Goal: Complete application form

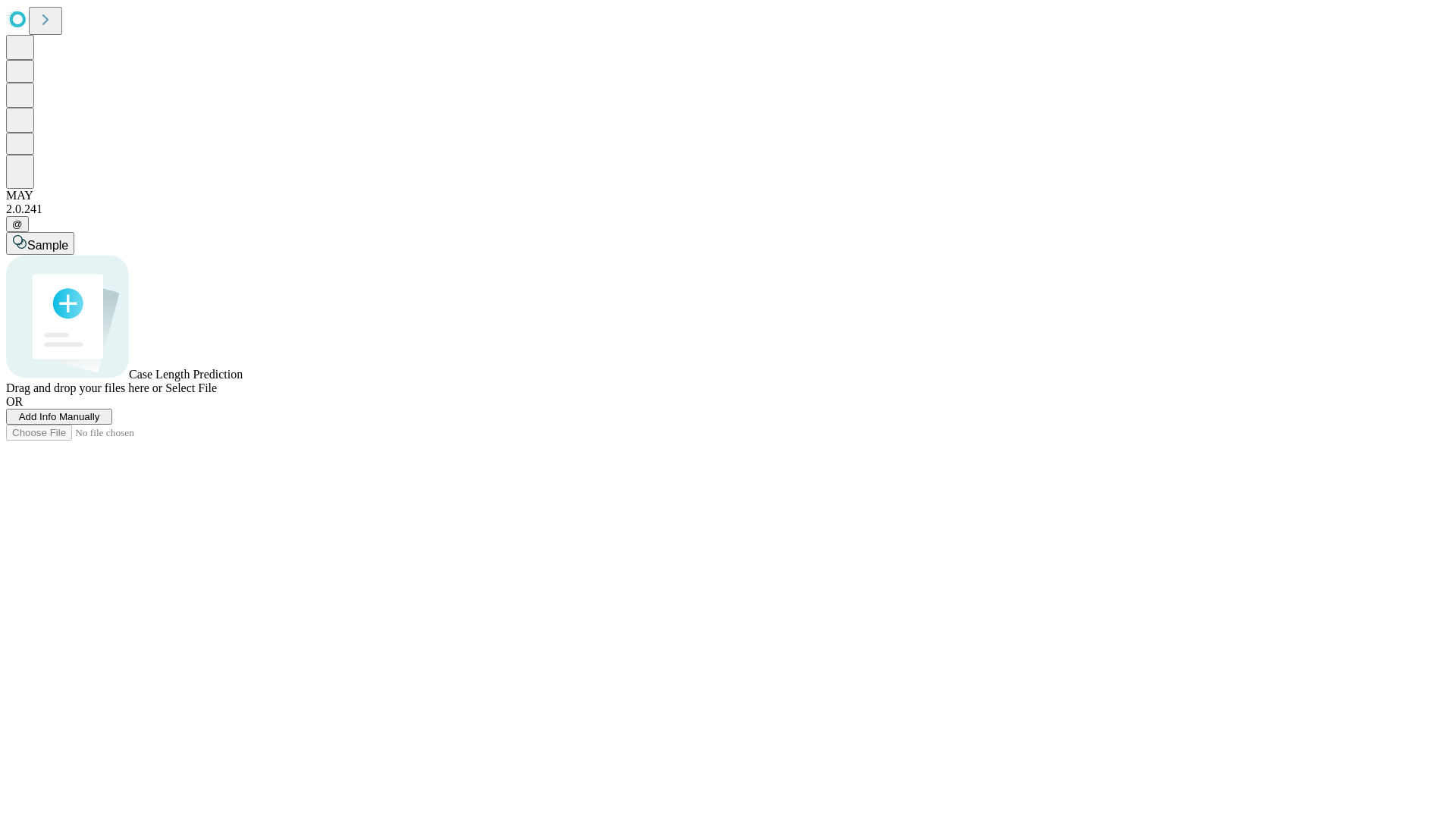
click at [100, 423] on span "Add Info Manually" at bounding box center [59, 417] width 81 height 12
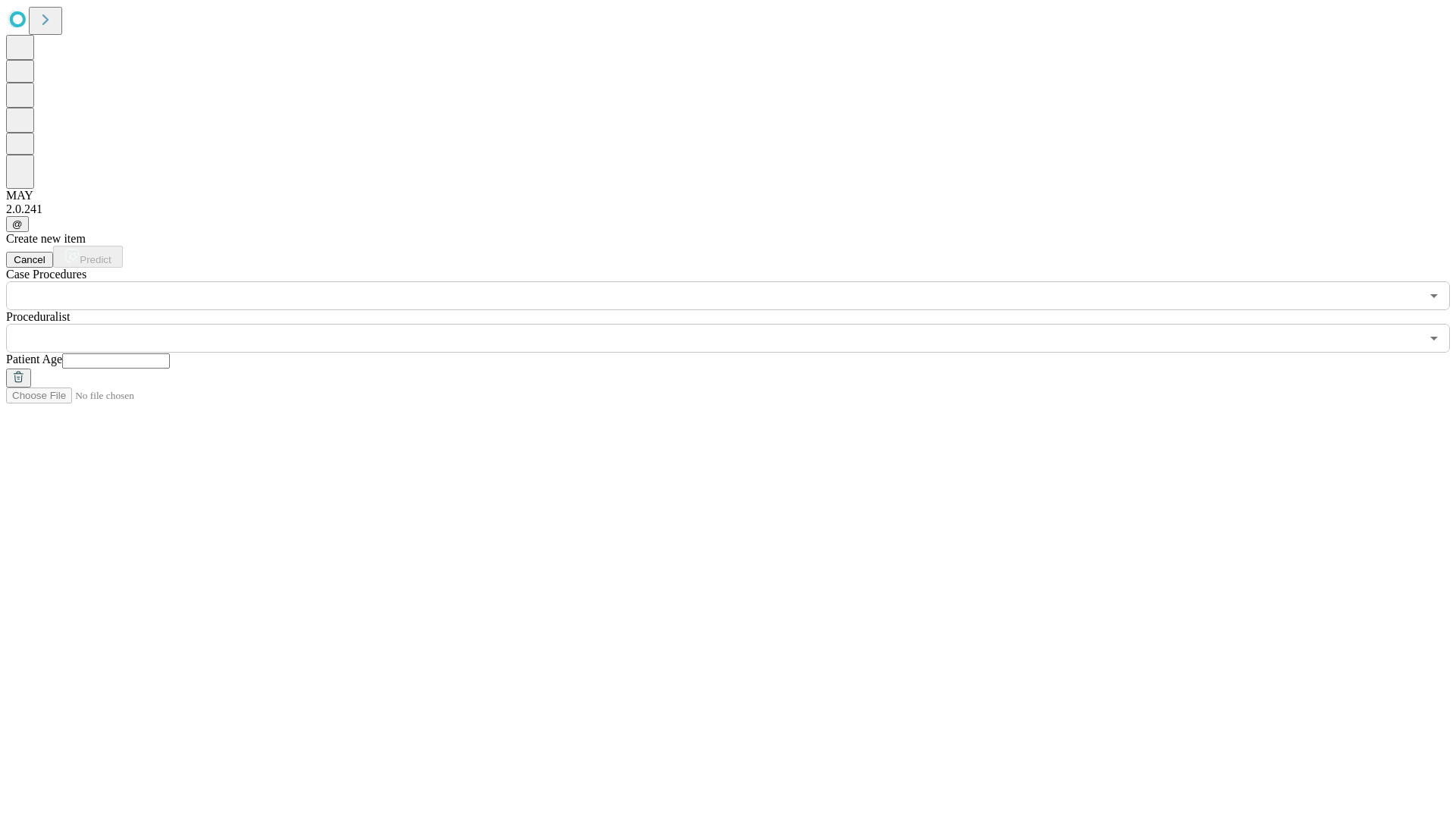
click at [170, 353] on input "text" at bounding box center [116, 361] width 107 height 15
type input "**"
click at [739, 324] on input "text" at bounding box center [712, 338] width 1414 height 29
